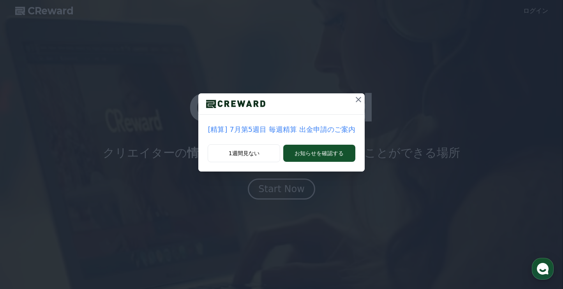
click at [354, 100] on icon at bounding box center [358, 99] width 9 height 9
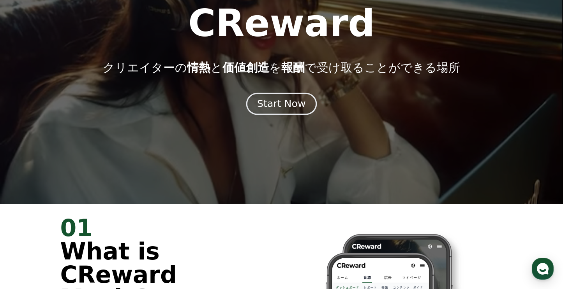
scroll to position [88, 0]
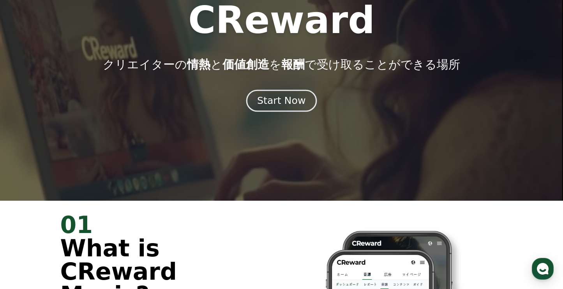
click at [281, 102] on div "Start Now" at bounding box center [281, 100] width 48 height 13
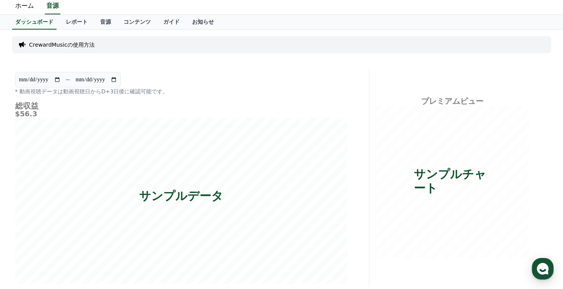
scroll to position [10, 0]
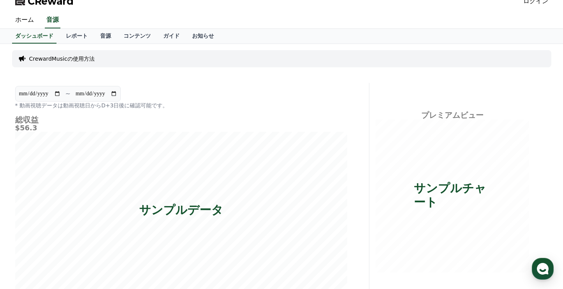
click at [532, 5] on link "ログイン" at bounding box center [535, 0] width 25 height 9
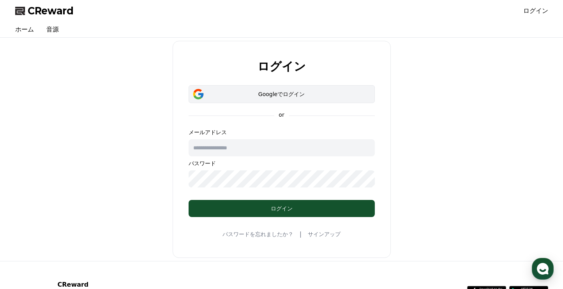
click at [279, 87] on button "Googleでログイン" at bounding box center [282, 94] width 186 height 18
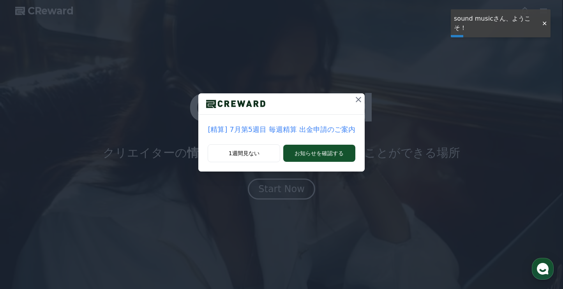
click at [356, 97] on icon at bounding box center [358, 99] width 9 height 9
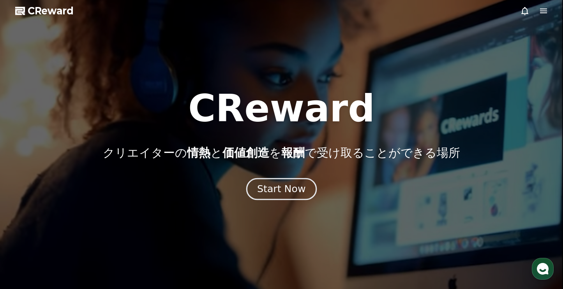
click at [288, 194] on div "Start Now" at bounding box center [281, 189] width 48 height 13
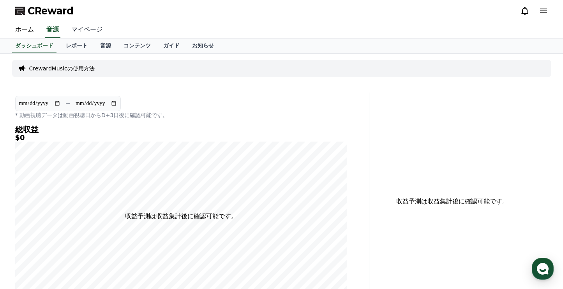
click at [75, 35] on link "マイページ" at bounding box center [87, 30] width 44 height 16
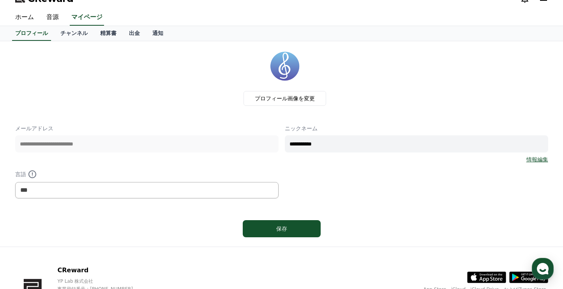
scroll to position [4, 0]
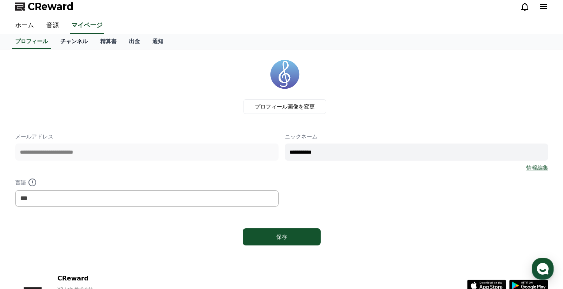
click at [74, 38] on link "チャンネル" at bounding box center [74, 41] width 40 height 15
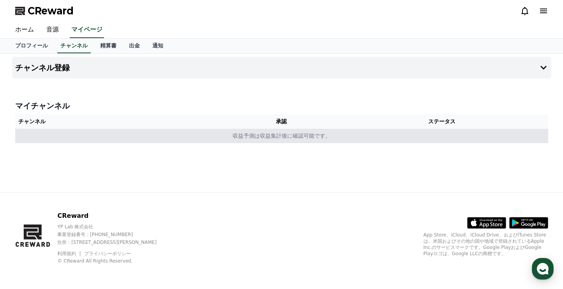
click at [124, 135] on td "収益予測は収益集計後に確認可能です。" at bounding box center [281, 136] width 533 height 14
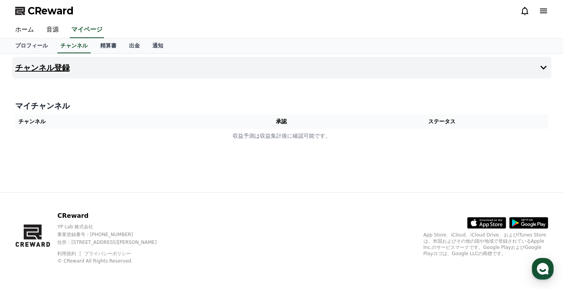
click at [81, 67] on button "チャンネル登録" at bounding box center [281, 68] width 539 height 22
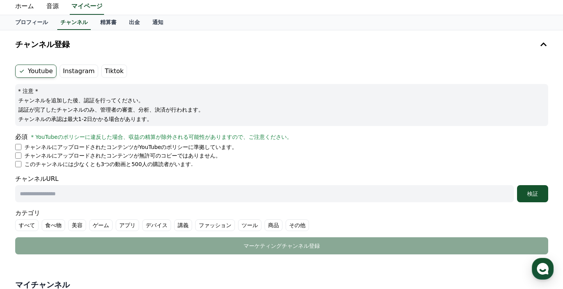
scroll to position [70, 0]
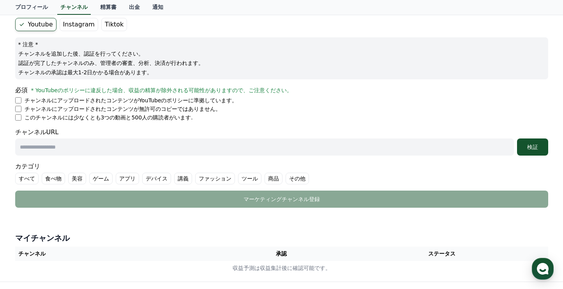
click at [39, 100] on p "チャンネルにアップロードされたコンテンツがYouTubeのポリシーに準拠しています。" at bounding box center [131, 101] width 213 height 8
click at [71, 147] on input "text" at bounding box center [264, 147] width 499 height 17
paste input "**********"
type input "**********"
click at [541, 148] on div "検証" at bounding box center [532, 147] width 25 height 8
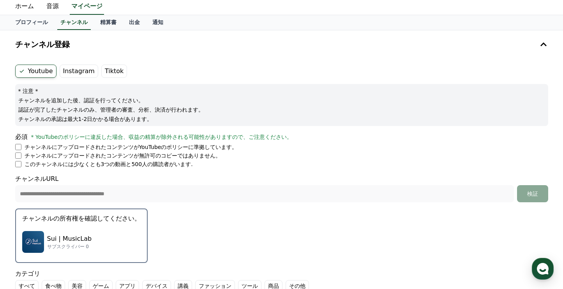
scroll to position [64, 0]
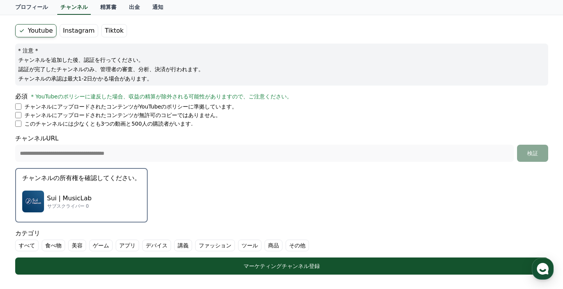
click at [139, 182] on p "チャンネルの所有権を確認してください。" at bounding box center [81, 178] width 118 height 9
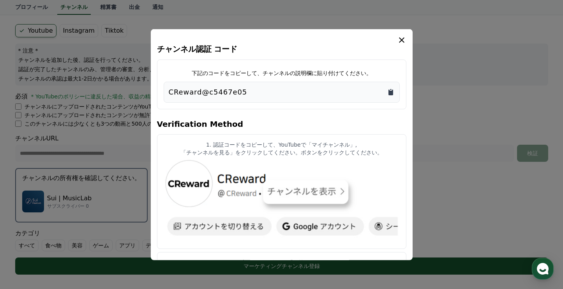
click at [390, 94] on icon "Copy to clipboard" at bounding box center [390, 92] width 5 height 6
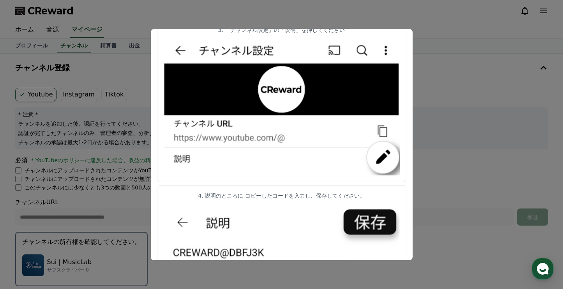
scroll to position [280, 0]
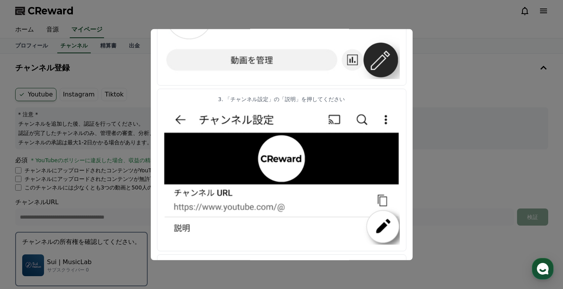
click at [432, 99] on button "close modal" at bounding box center [281, 144] width 563 height 289
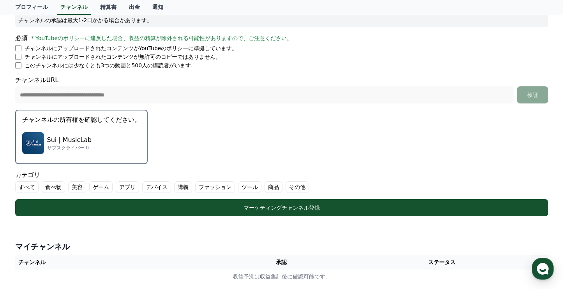
scroll to position [115, 0]
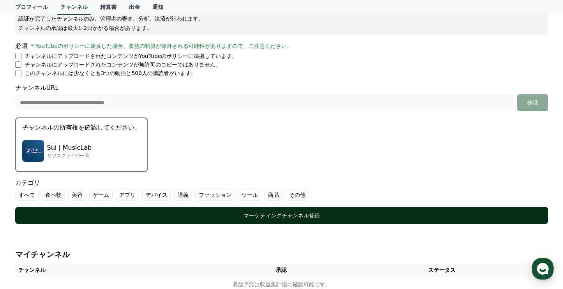
click at [333, 211] on button "マーケティングチャンネル登録" at bounding box center [281, 215] width 533 height 17
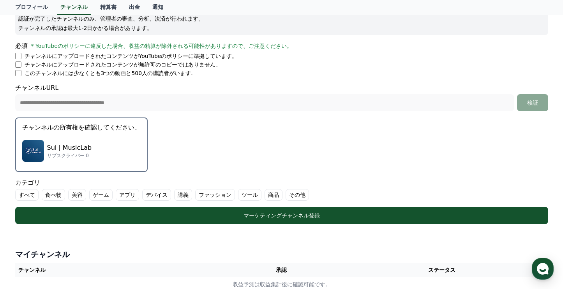
click at [33, 195] on label "すべて" at bounding box center [26, 195] width 23 height 12
click at [33, 195] on label "すべて" at bounding box center [31, 195] width 33 height 12
click at [300, 196] on label "その他" at bounding box center [297, 195] width 23 height 12
click at [300, 196] on label "その他" at bounding box center [302, 195] width 33 height 12
click at [294, 196] on label "その他" at bounding box center [297, 195] width 23 height 12
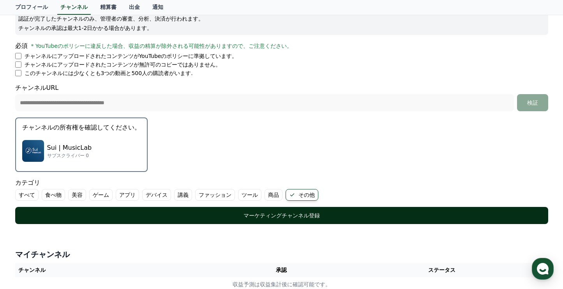
click at [274, 215] on div "マーケティングチャンネル登録" at bounding box center [282, 216] width 502 height 8
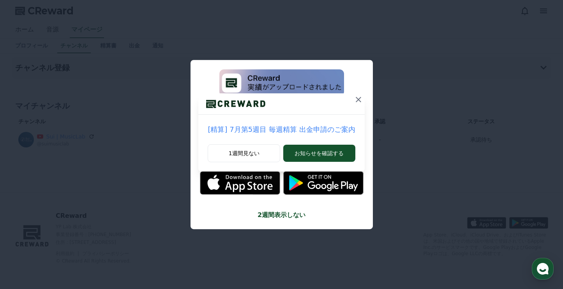
click at [356, 100] on icon at bounding box center [358, 99] width 5 height 5
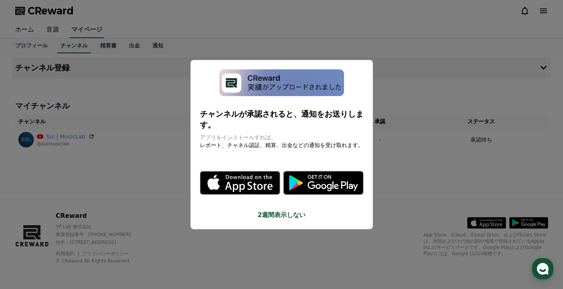
click at [251, 182] on icon "modal" at bounding box center [258, 183] width 43 height 24
